Goal: Information Seeking & Learning: Learn about a topic

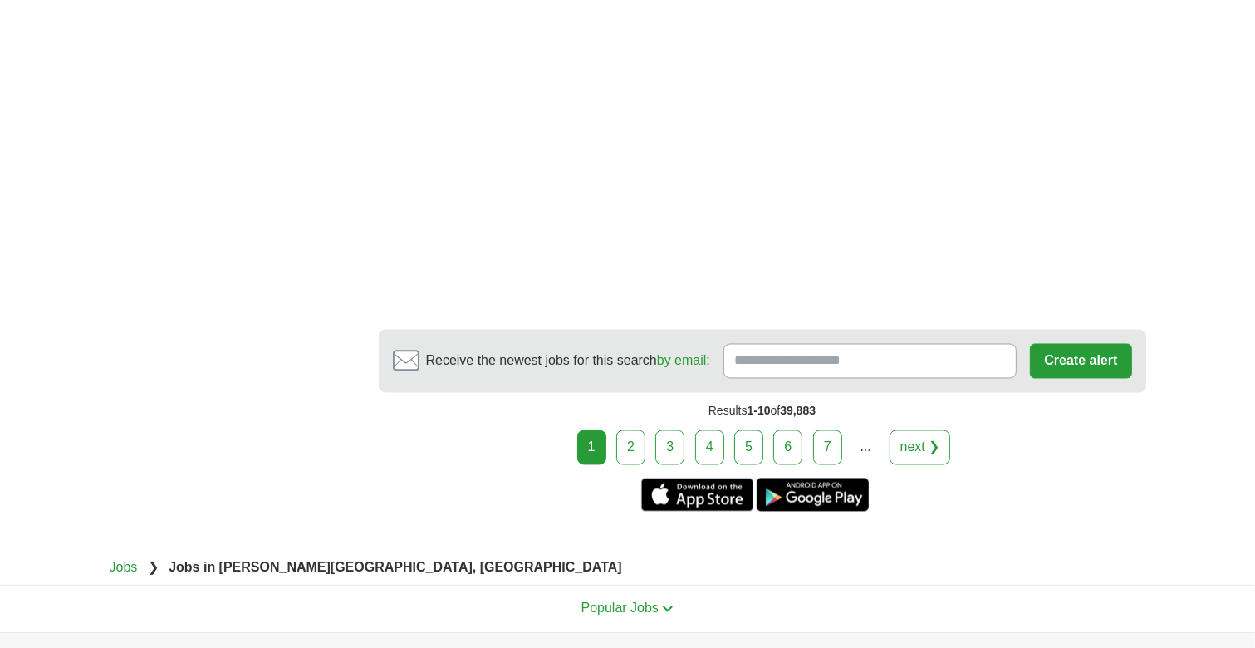
scroll to position [3073, 0]
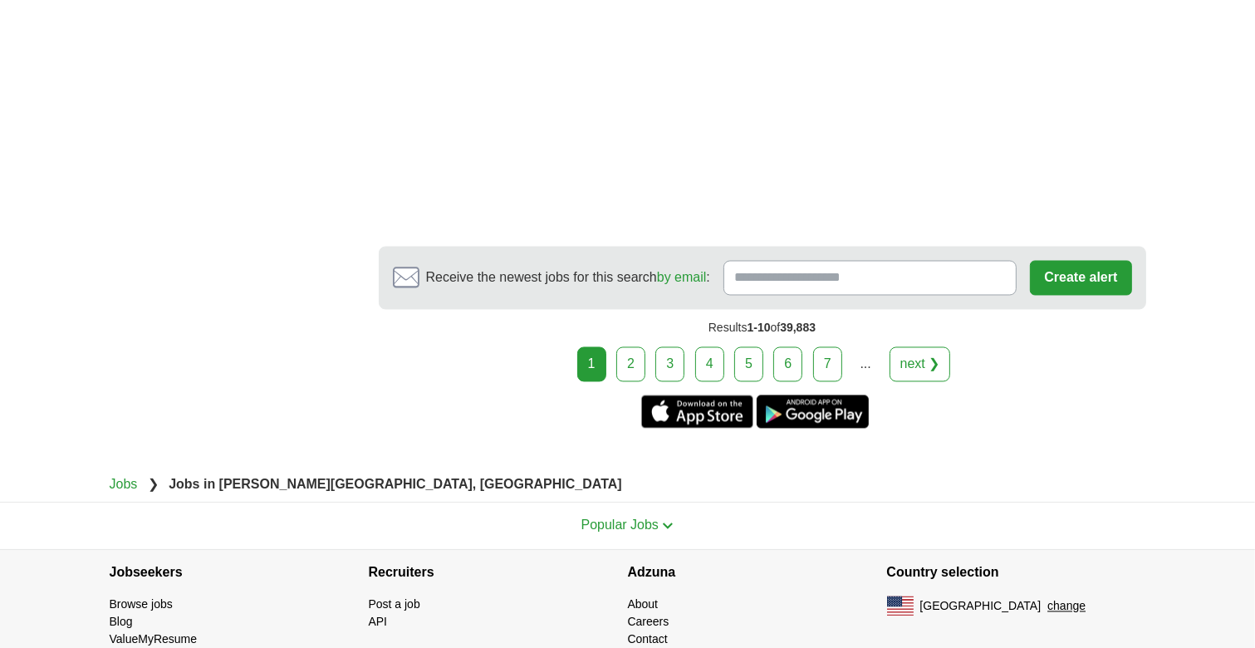
click at [625, 356] on link "2" at bounding box center [630, 364] width 29 height 35
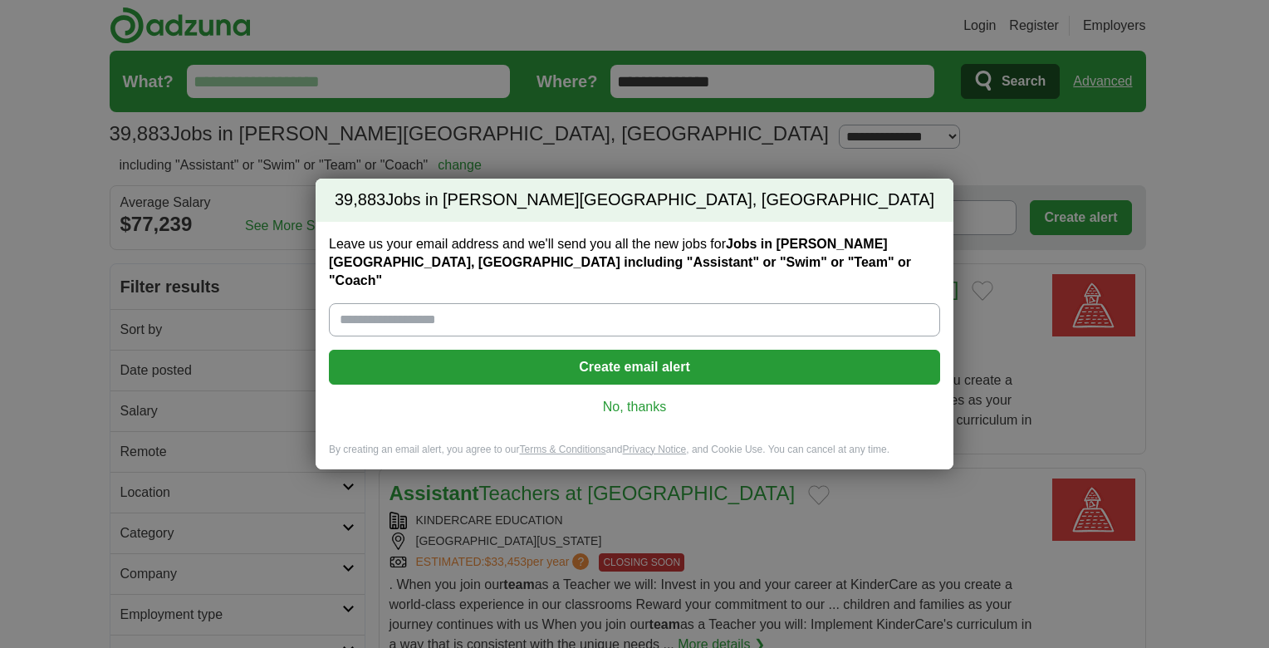
click at [771, 136] on div "39,883 Jobs in Burr Ridge, IL Leave us your email address and we'll send you al…" at bounding box center [634, 324] width 1269 height 648
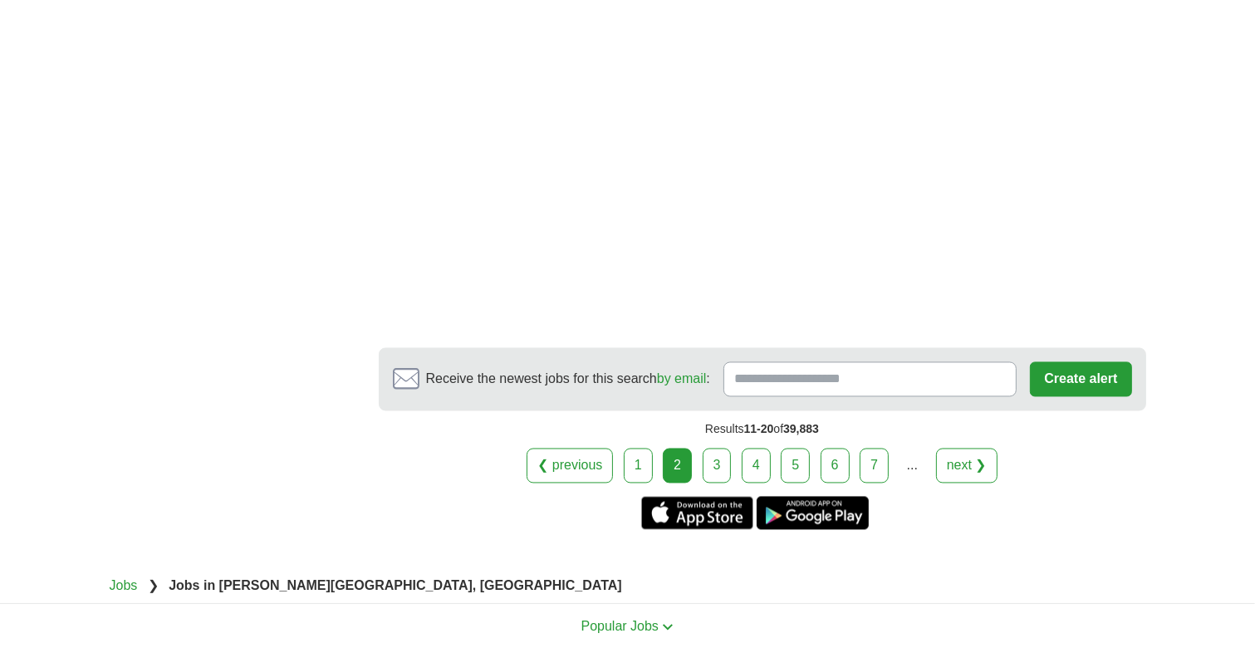
scroll to position [3156, 0]
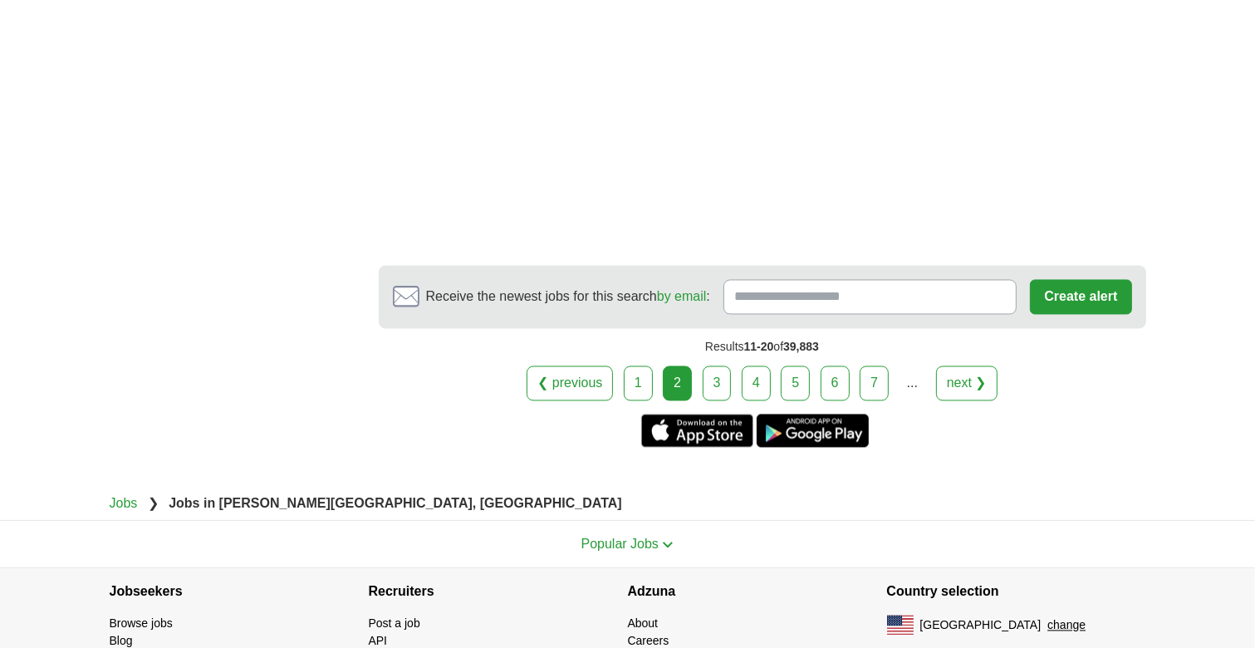
click at [711, 384] on link "3" at bounding box center [717, 382] width 29 height 35
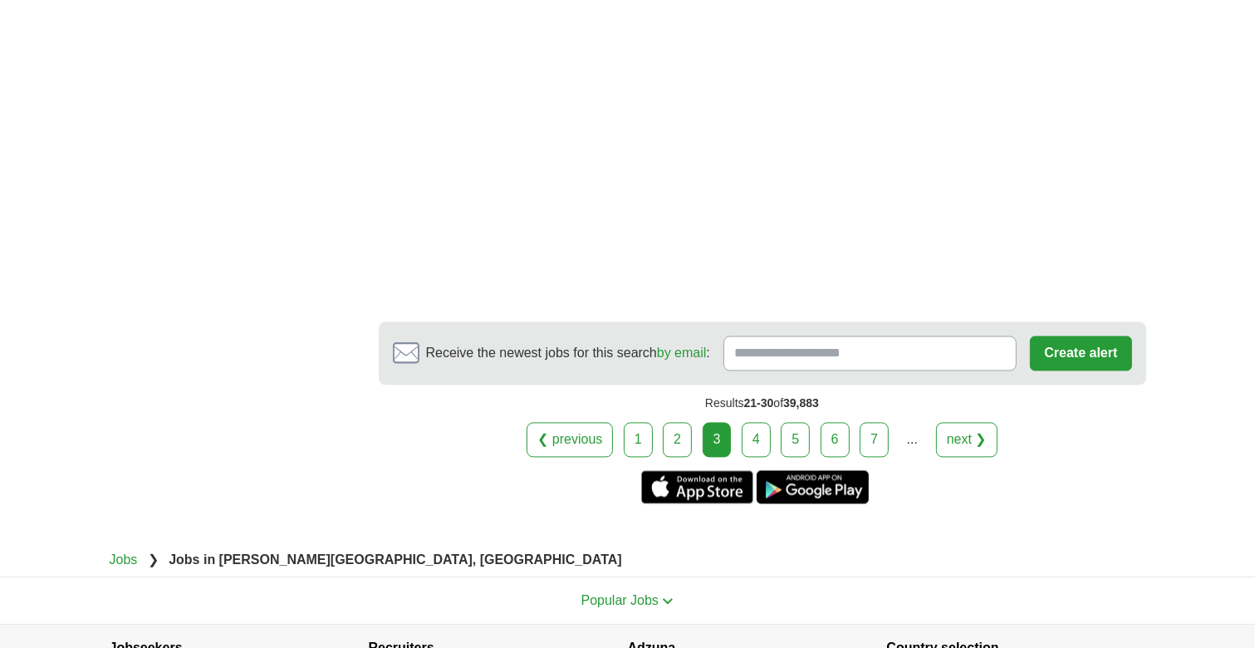
scroll to position [3239, 0]
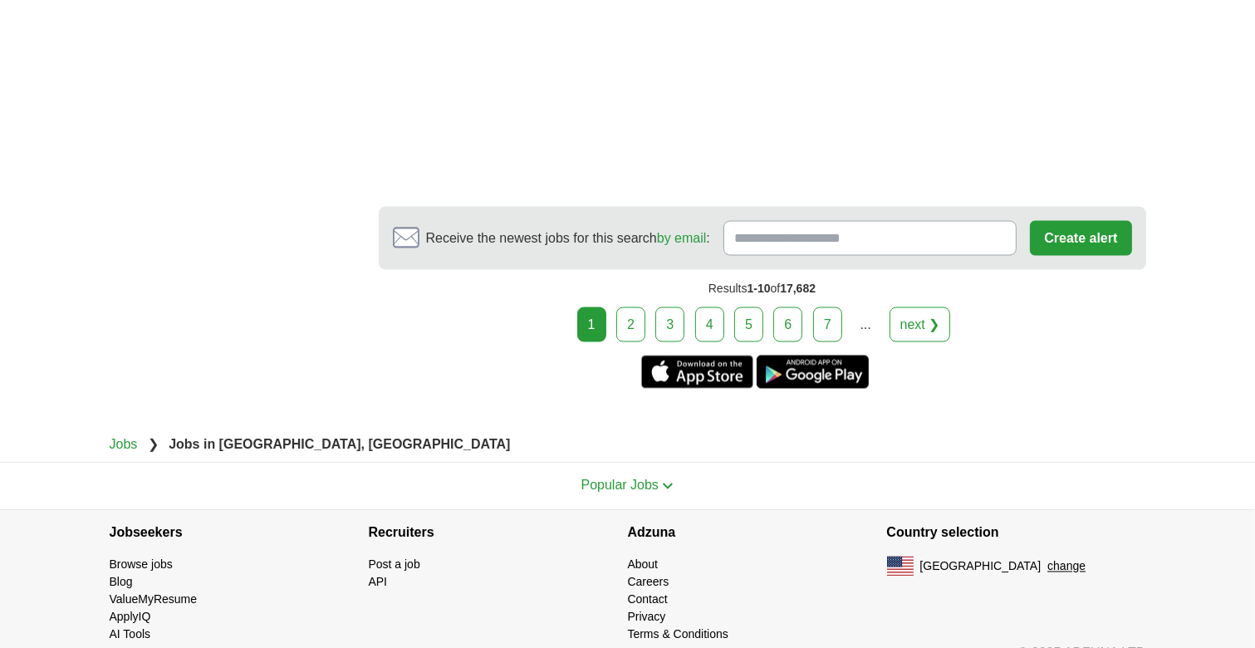
scroll to position [2757, 0]
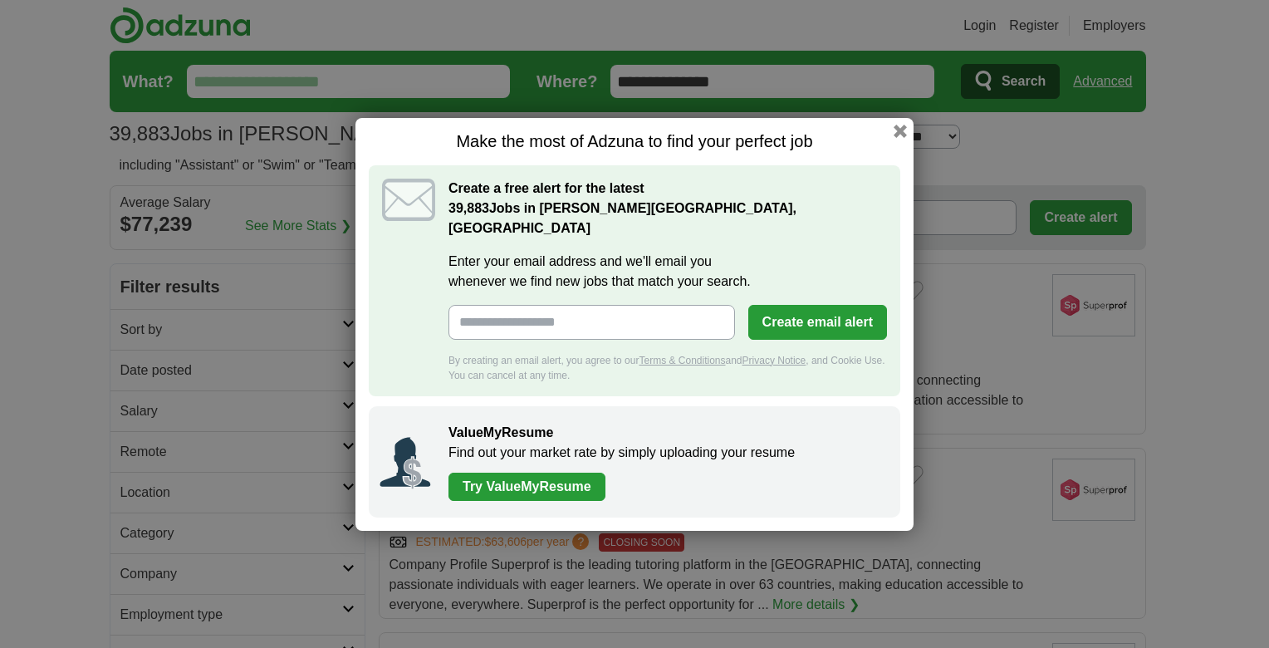
drag, startPoint x: 901, startPoint y: 140, endPoint x: 894, endPoint y: 147, distance: 10.0
click at [899, 138] on button "button" at bounding box center [900, 131] width 13 height 13
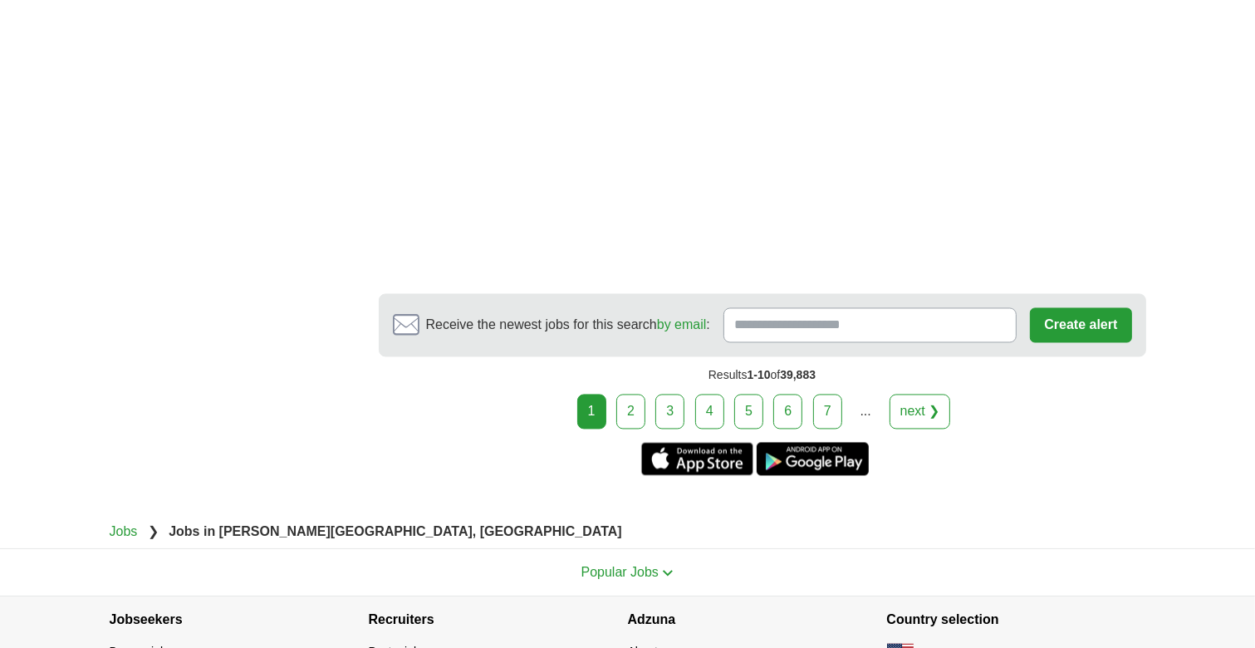
scroll to position [3156, 0]
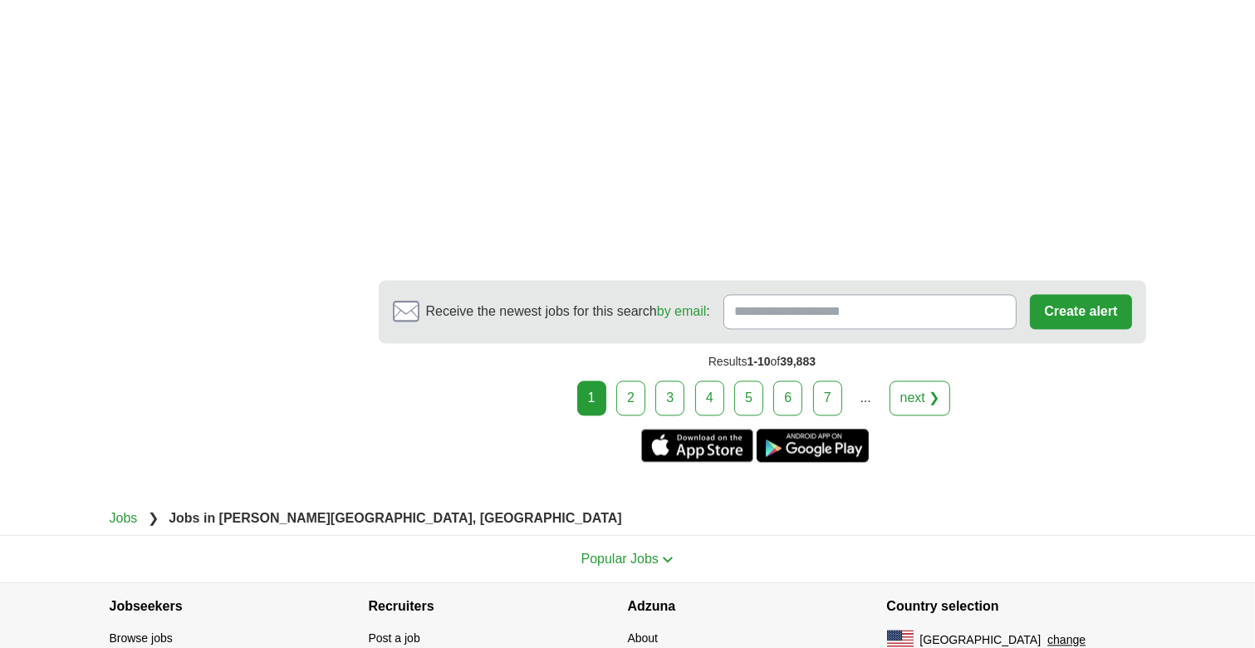
click at [663, 384] on link "3" at bounding box center [669, 397] width 29 height 35
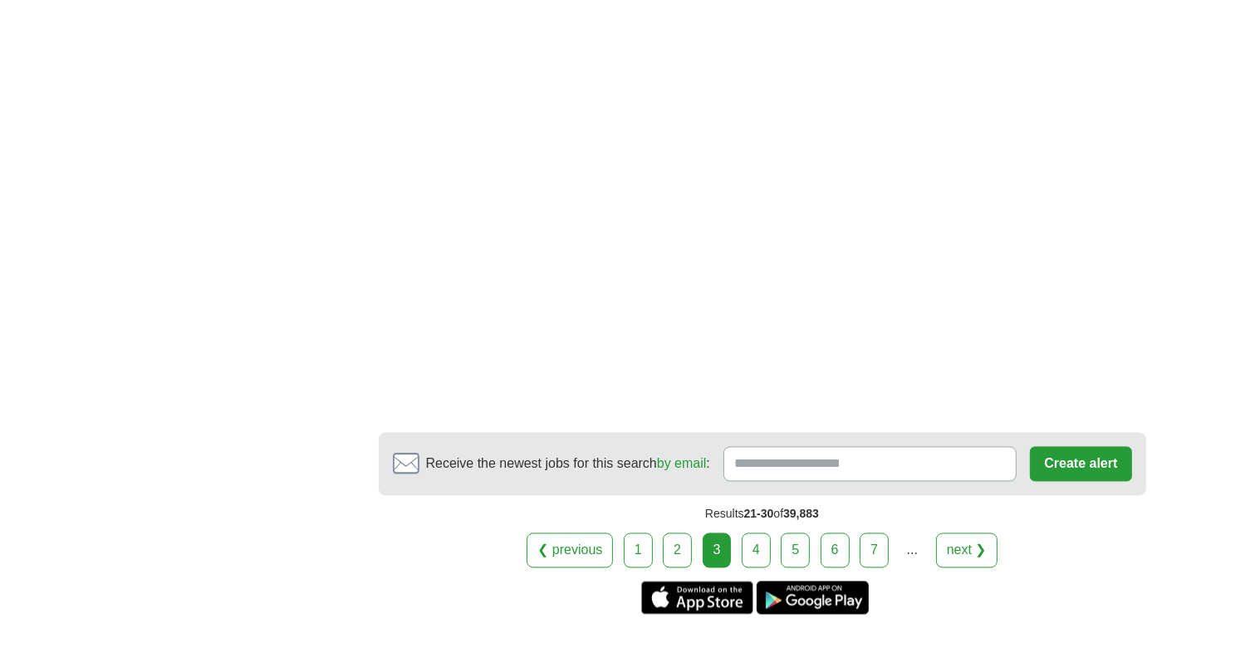
scroll to position [3073, 0]
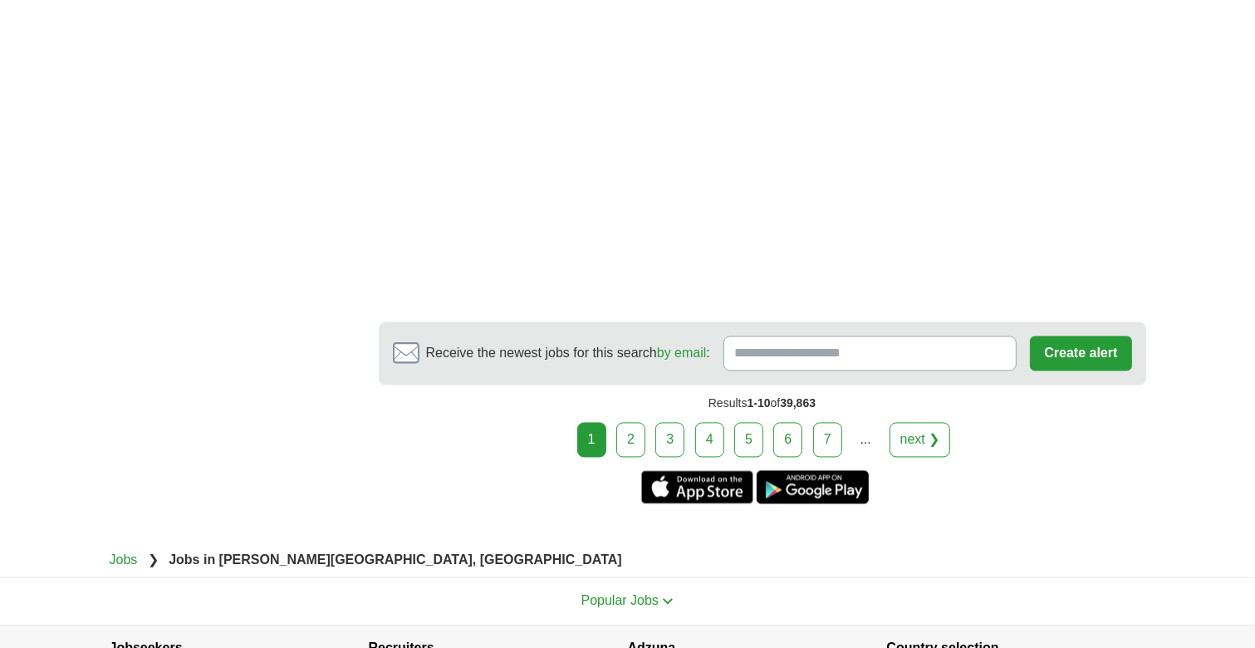
scroll to position [3156, 0]
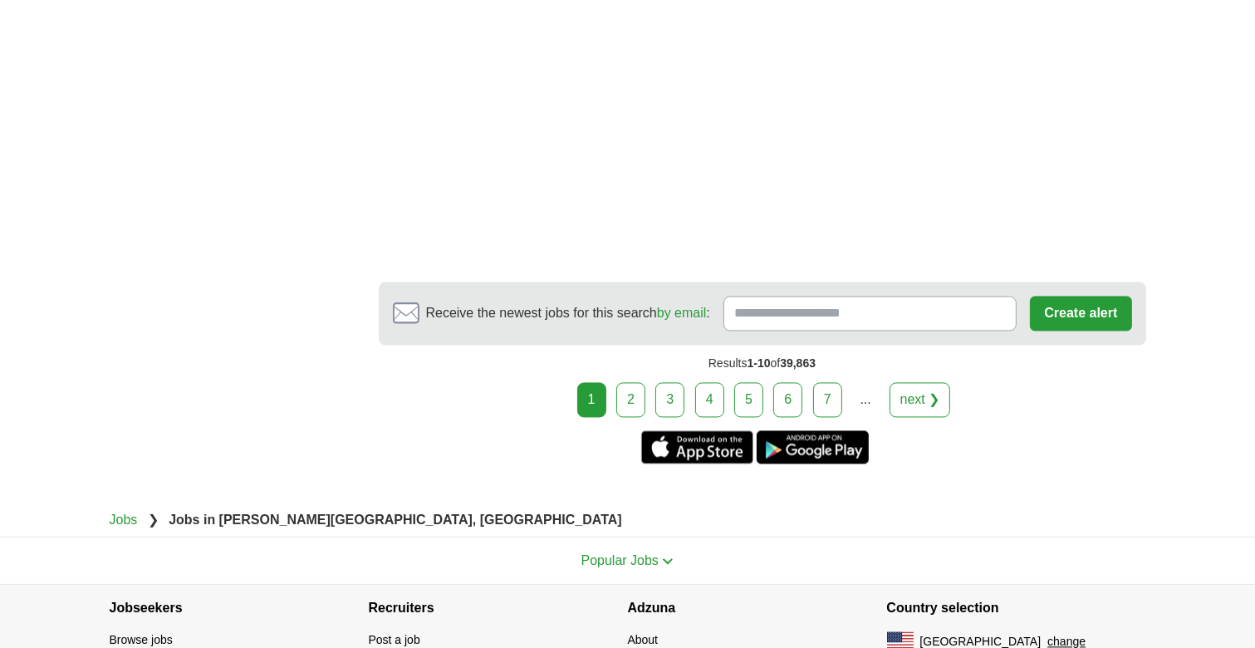
click at [817, 382] on link "7" at bounding box center [827, 399] width 29 height 35
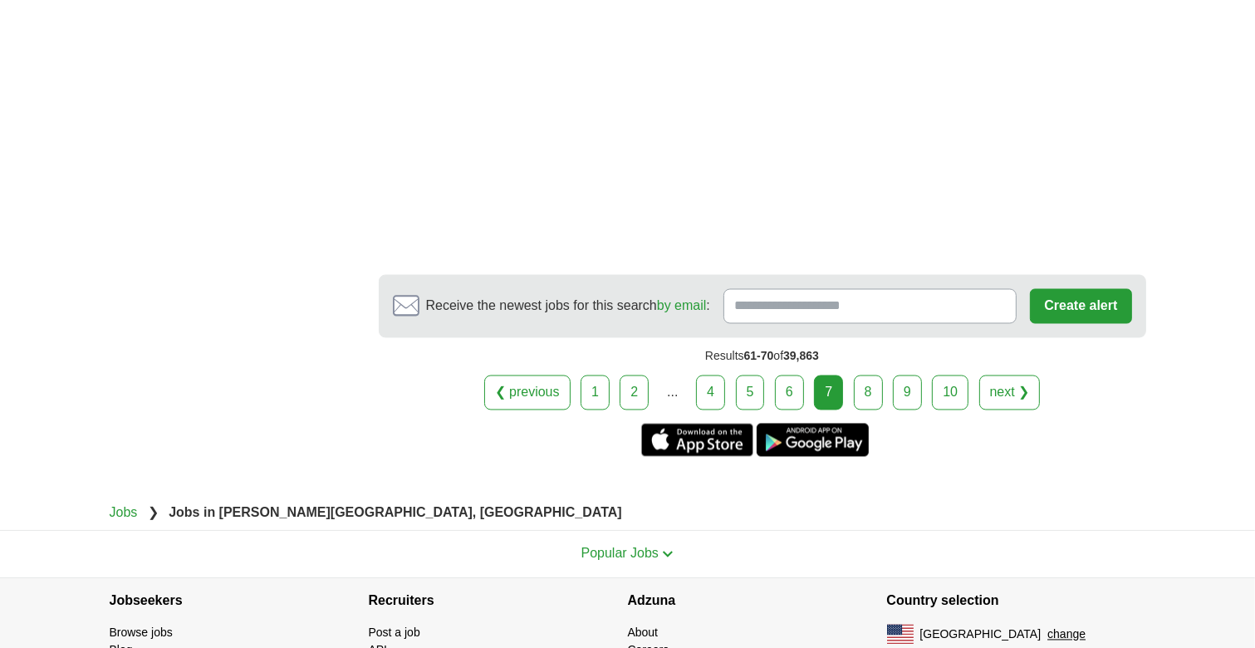
scroll to position [2963, 0]
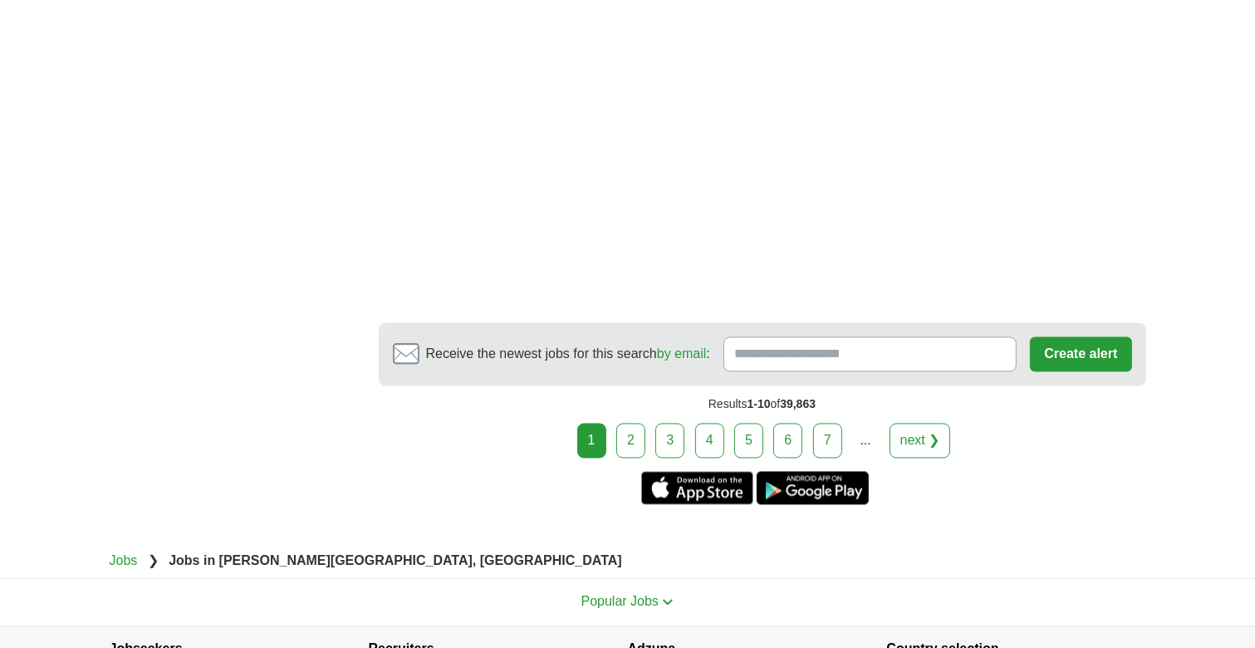
scroll to position [3059, 0]
